Goal: Task Accomplishment & Management: Manage account settings

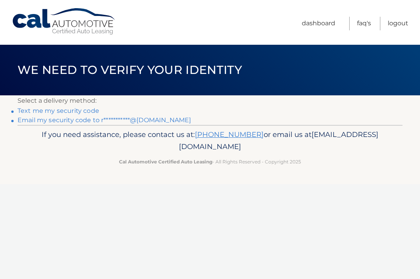
click at [89, 111] on link "Text me my security code" at bounding box center [59, 110] width 82 height 7
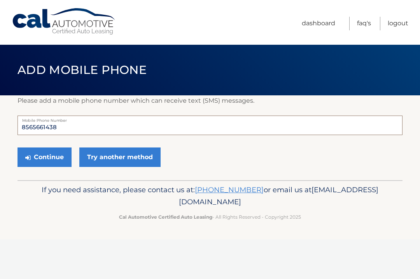
click at [204, 122] on input "8565661438" at bounding box center [210, 125] width 385 height 19
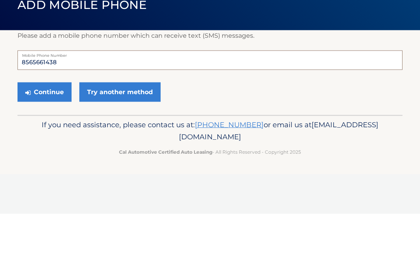
click at [200, 116] on input "8565661438" at bounding box center [210, 125] width 385 height 19
click at [155, 116] on input "8565661438" at bounding box center [210, 125] width 385 height 19
type input "8"
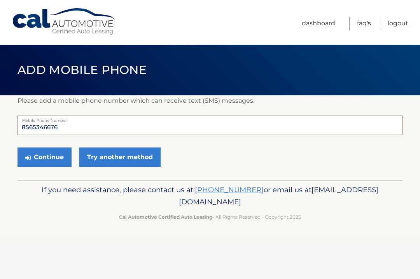
type input "8565346676"
click at [57, 154] on button "Continue" at bounding box center [45, 156] width 54 height 19
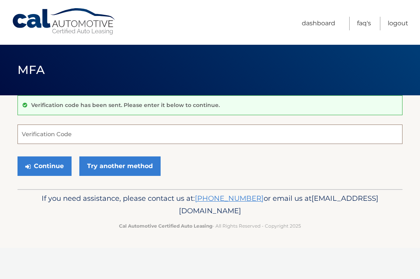
click at [253, 125] on input "Verification Code" at bounding box center [210, 134] width 385 height 19
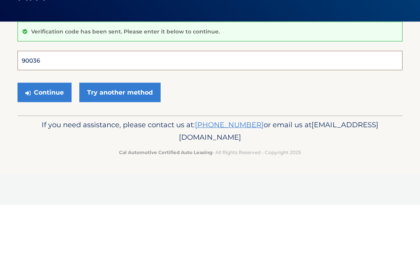
type input "900366"
click at [44, 156] on button "Continue" at bounding box center [45, 165] width 54 height 19
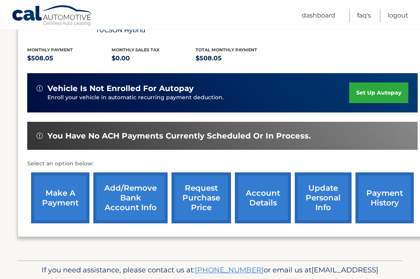
scroll to position [166, 0]
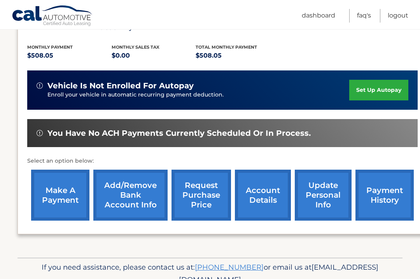
click at [268, 186] on link "account details" at bounding box center [263, 195] width 56 height 51
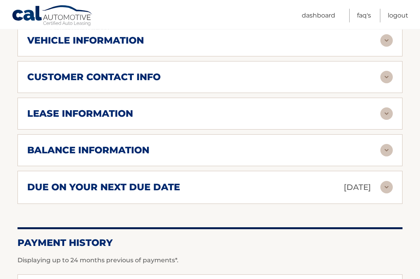
scroll to position [394, 0]
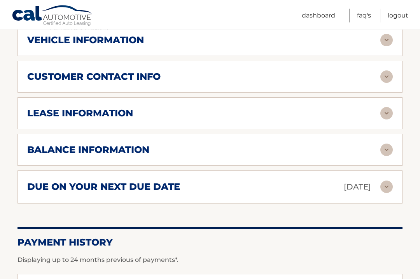
click at [385, 149] on img at bounding box center [387, 150] width 12 height 12
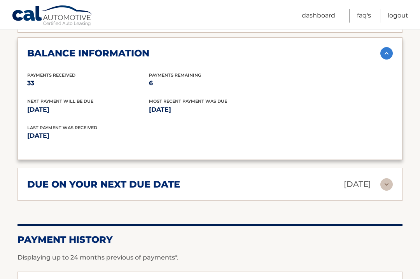
scroll to position [493, 0]
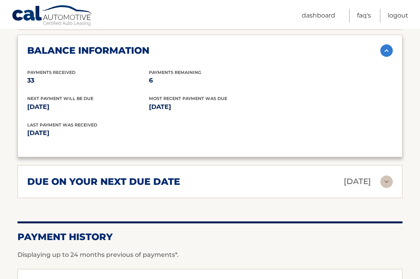
click at [388, 180] on img at bounding box center [387, 182] width 12 height 12
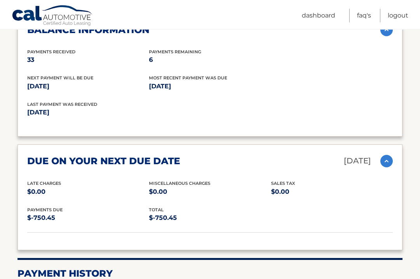
scroll to position [519, 0]
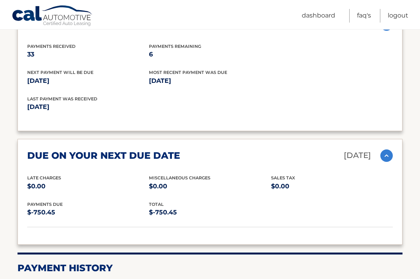
click at [302, 209] on div "Payments Due $-750.45 total $-750.45" at bounding box center [210, 214] width 366 height 26
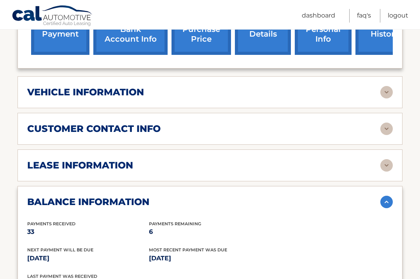
scroll to position [342, 0]
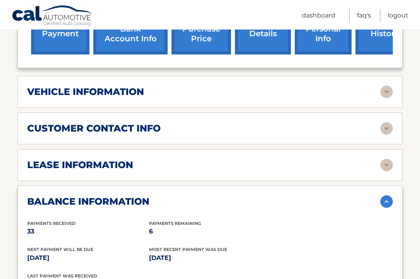
click at [382, 125] on img at bounding box center [387, 128] width 12 height 12
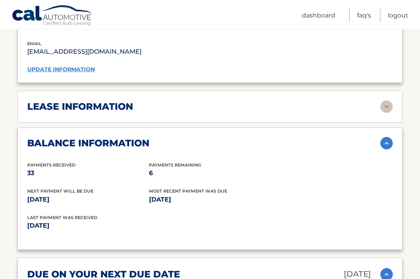
scroll to position [554, 0]
click at [384, 106] on img at bounding box center [387, 106] width 12 height 12
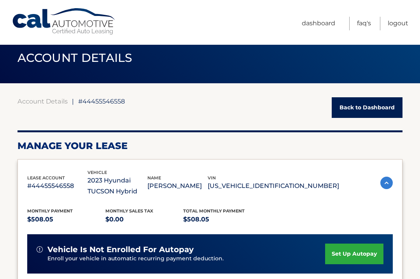
scroll to position [0, 0]
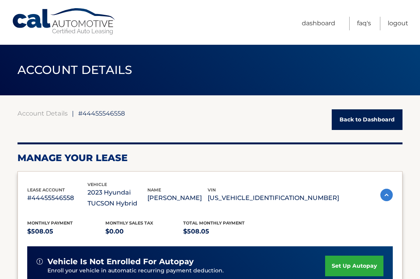
click at [365, 121] on link "Back to Dashboard" at bounding box center [367, 119] width 71 height 21
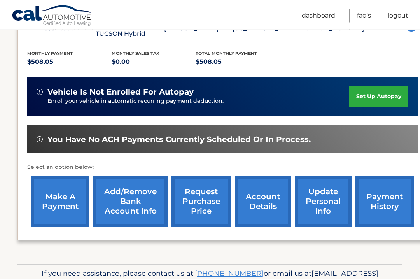
scroll to position [160, 0]
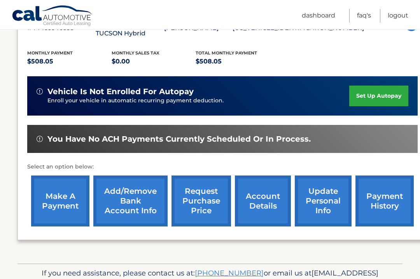
click at [205, 196] on link "request purchase price" at bounding box center [202, 200] width 60 height 51
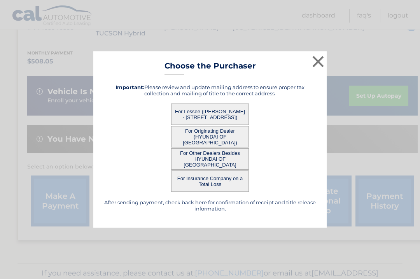
click at [231, 122] on button "For Lessee ([PERSON_NAME] - [STREET_ADDRESS])" at bounding box center [210, 114] width 78 height 21
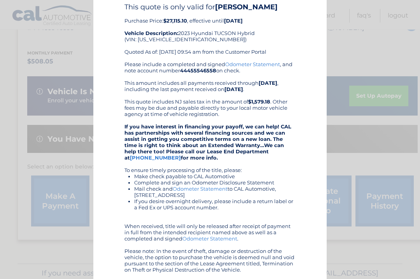
scroll to position [38, 0]
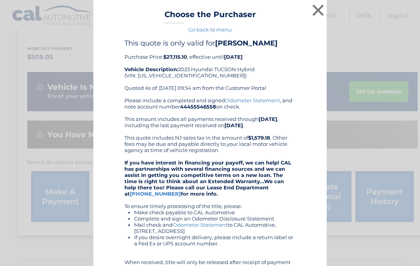
scroll to position [0, 0]
click at [319, 7] on button "×" at bounding box center [319, 10] width 16 height 16
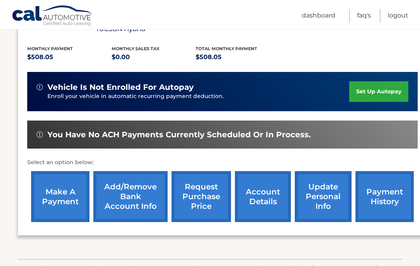
scroll to position [181, 0]
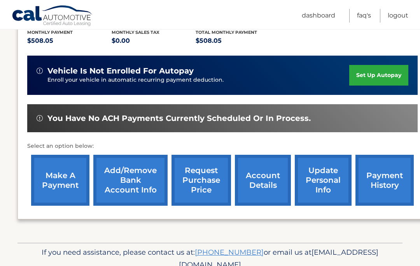
click at [382, 174] on link "payment history" at bounding box center [385, 180] width 58 height 51
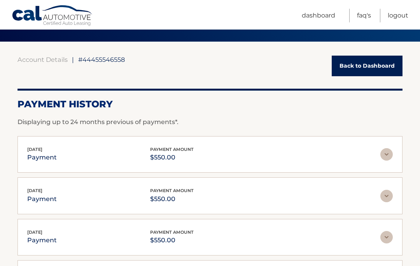
scroll to position [54, 0]
click at [370, 65] on link "Back to Dashboard" at bounding box center [367, 66] width 71 height 21
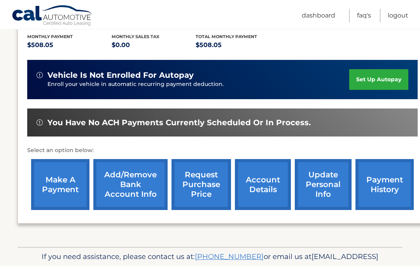
scroll to position [181, 0]
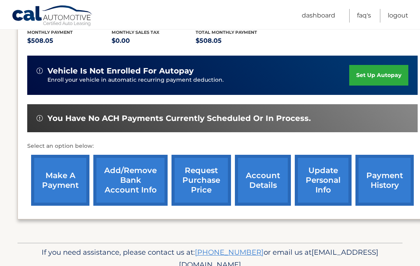
click at [273, 172] on link "account details" at bounding box center [263, 180] width 56 height 51
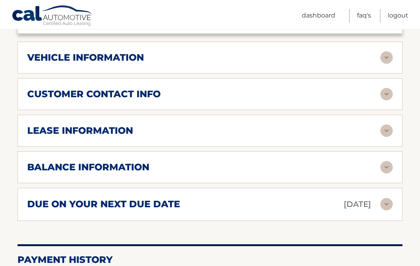
scroll to position [379, 0]
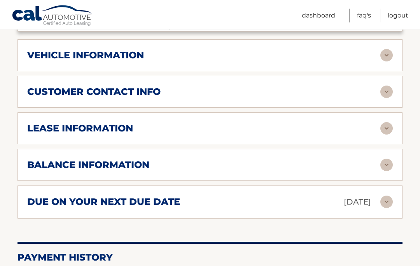
click at [388, 164] on img at bounding box center [387, 165] width 12 height 12
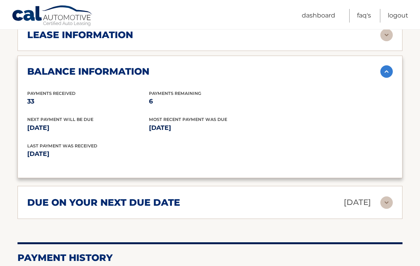
scroll to position [486, 0]
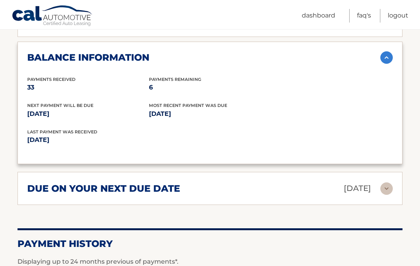
click at [387, 185] on img at bounding box center [387, 189] width 12 height 12
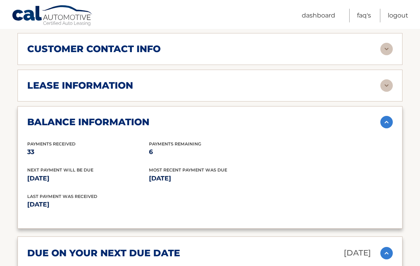
scroll to position [422, 0]
click at [400, 12] on link "Logout" at bounding box center [398, 16] width 21 height 14
